Goal: Task Accomplishment & Management: Use online tool/utility

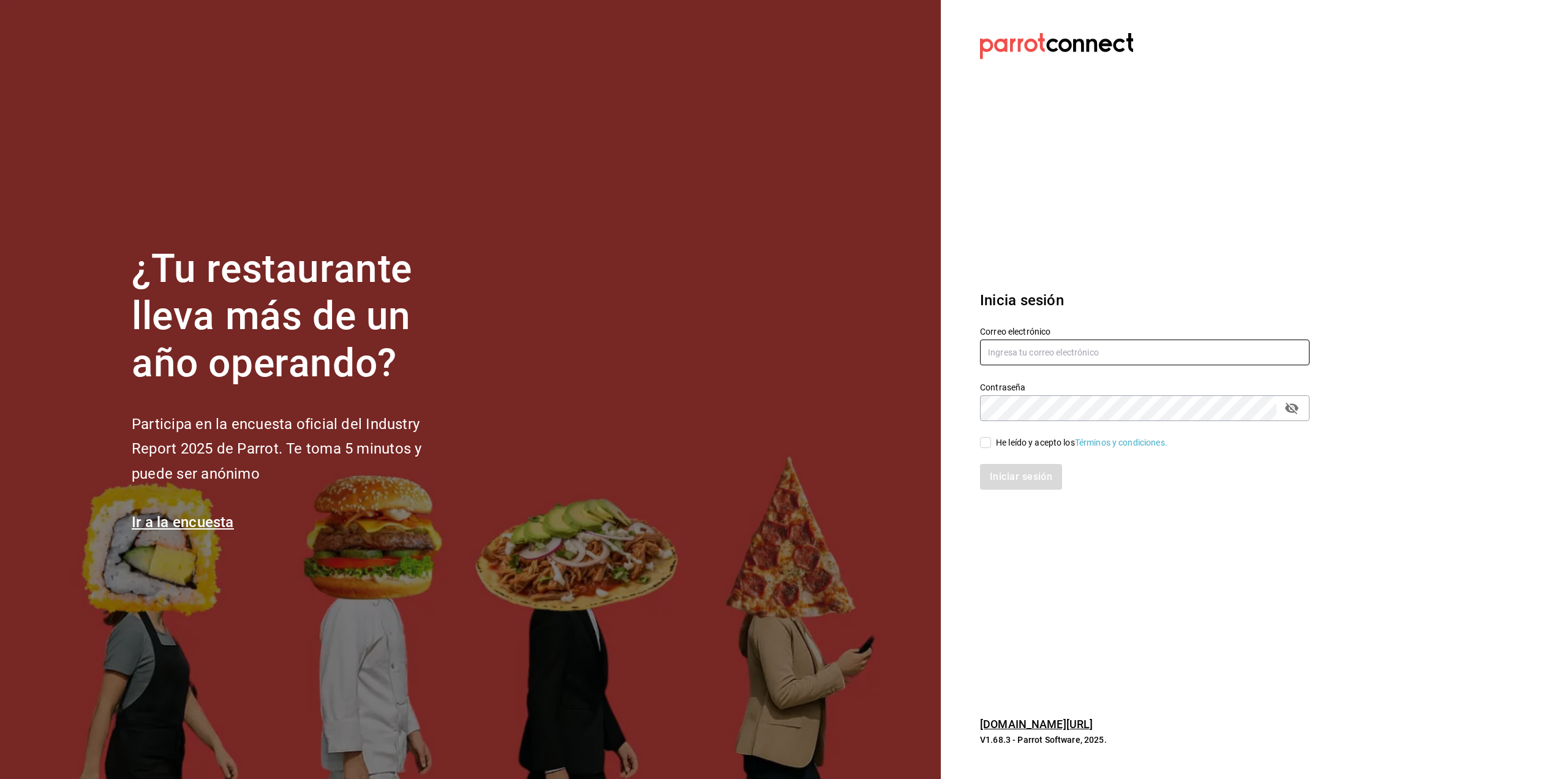
type input "DBENITEZ@FOODINMOTION.MX"
click at [1012, 447] on div "He leído y acepto los Términos y condiciones." at bounding box center [1081, 442] width 171 height 13
click at [991, 447] on input "He leído y acepto los Términos y condiciones." at bounding box center [985, 442] width 11 height 11
checkbox input "true"
click at [999, 477] on button "Iniciar sesión" at bounding box center [1022, 477] width 83 height 26
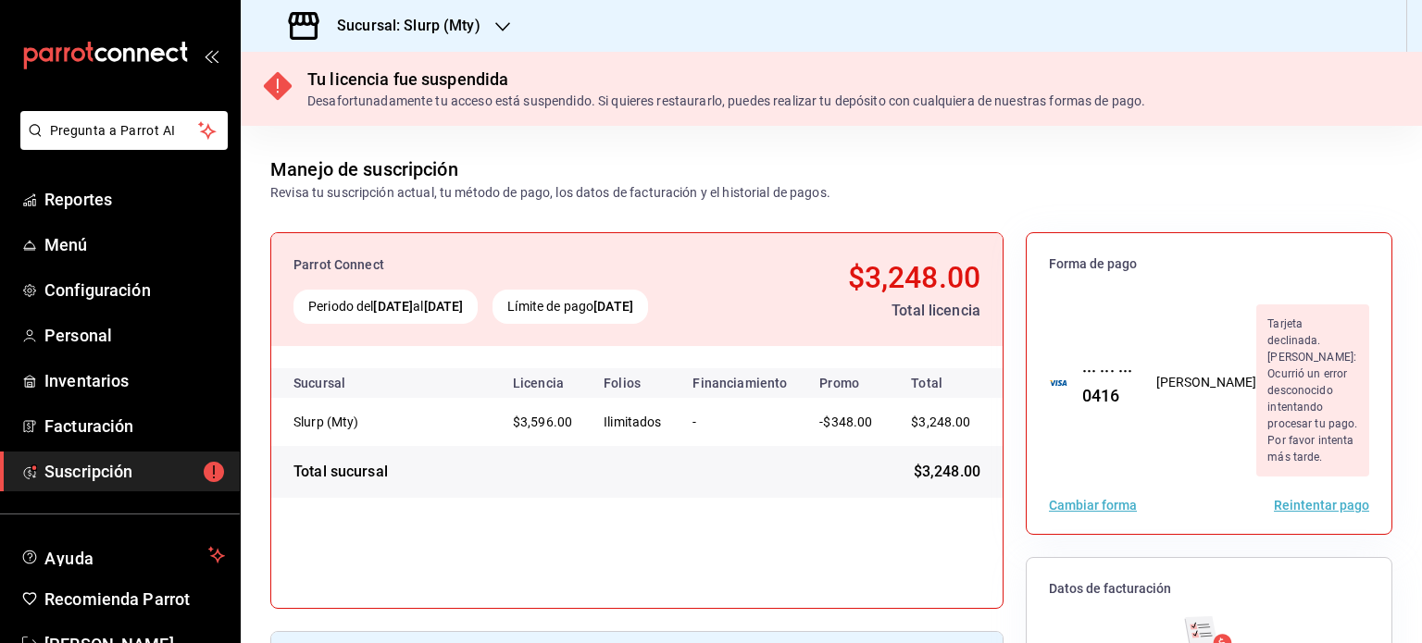
click at [449, 37] on div "Sucursal: Slurp (Mty)" at bounding box center [386, 26] width 262 height 52
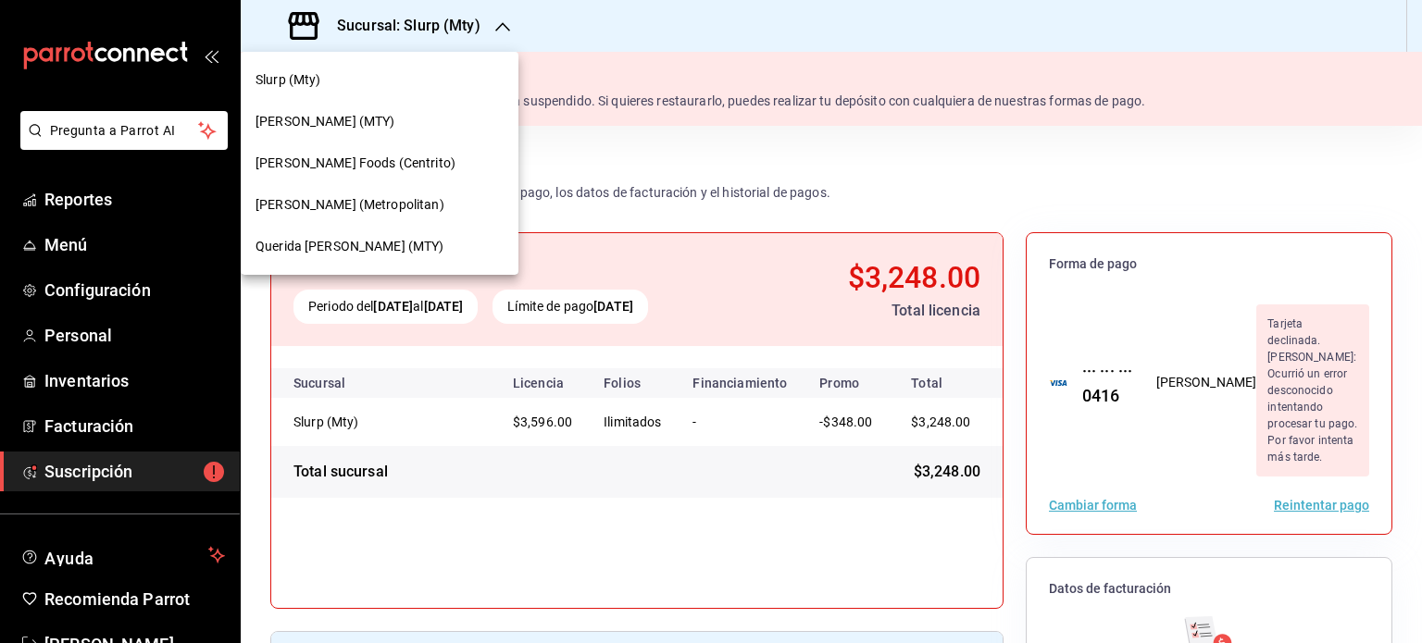
click at [368, 218] on div "[PERSON_NAME] (Metropolitan)" at bounding box center [380, 205] width 278 height 42
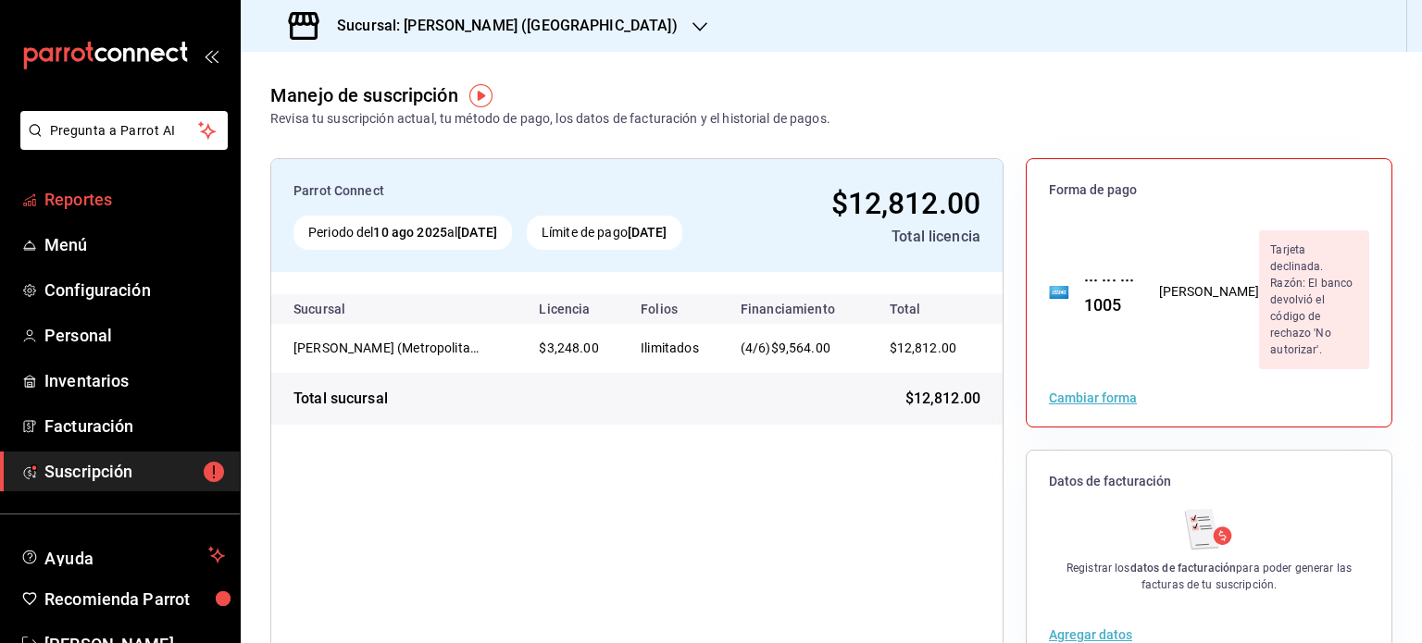
click at [116, 199] on span "Reportes" at bounding box center [134, 199] width 181 height 25
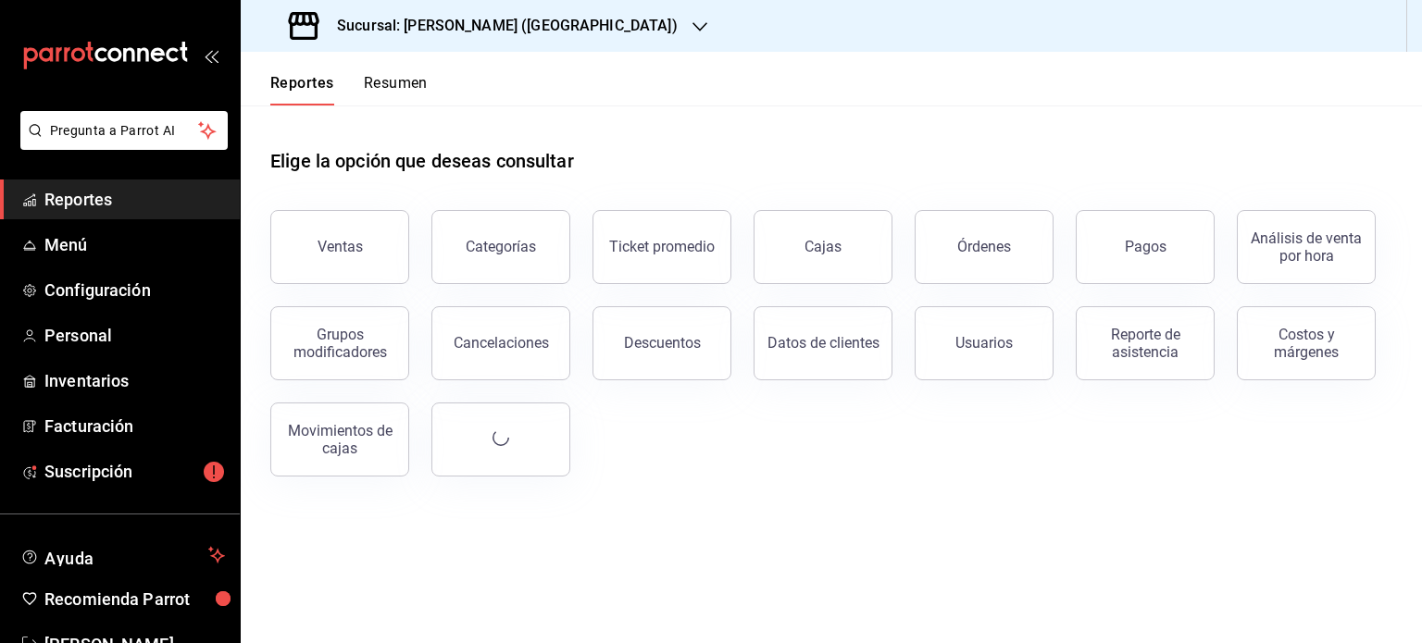
click at [406, 84] on button "Resumen" at bounding box center [396, 89] width 64 height 31
